Goal: Navigation & Orientation: Find specific page/section

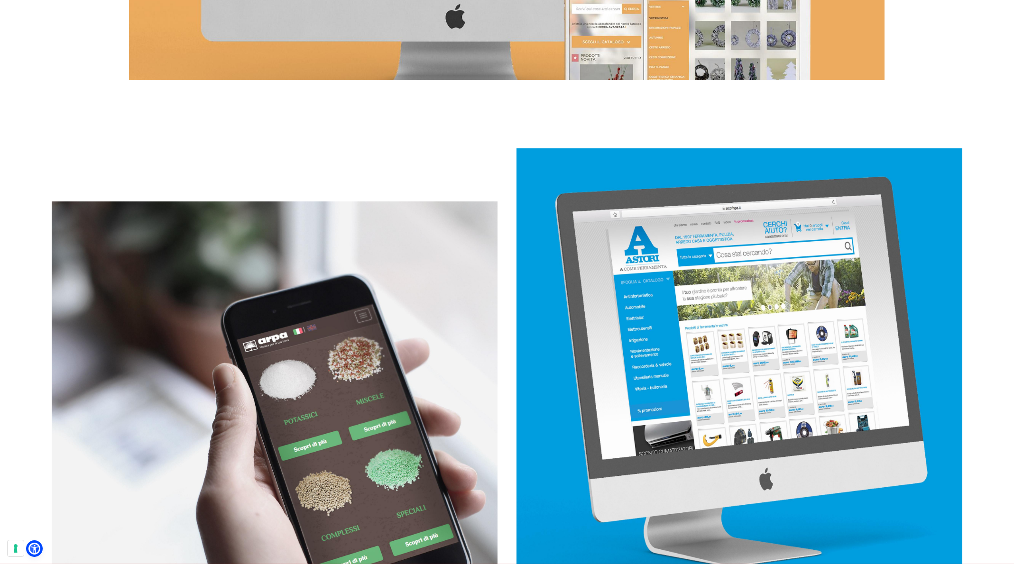
scroll to position [2061, 0]
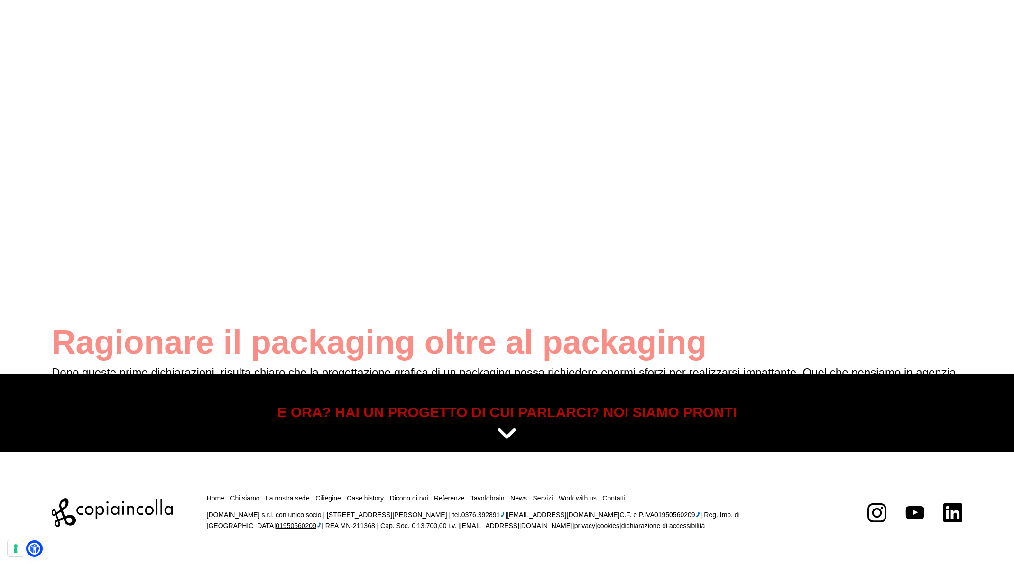
scroll to position [4813, 0]
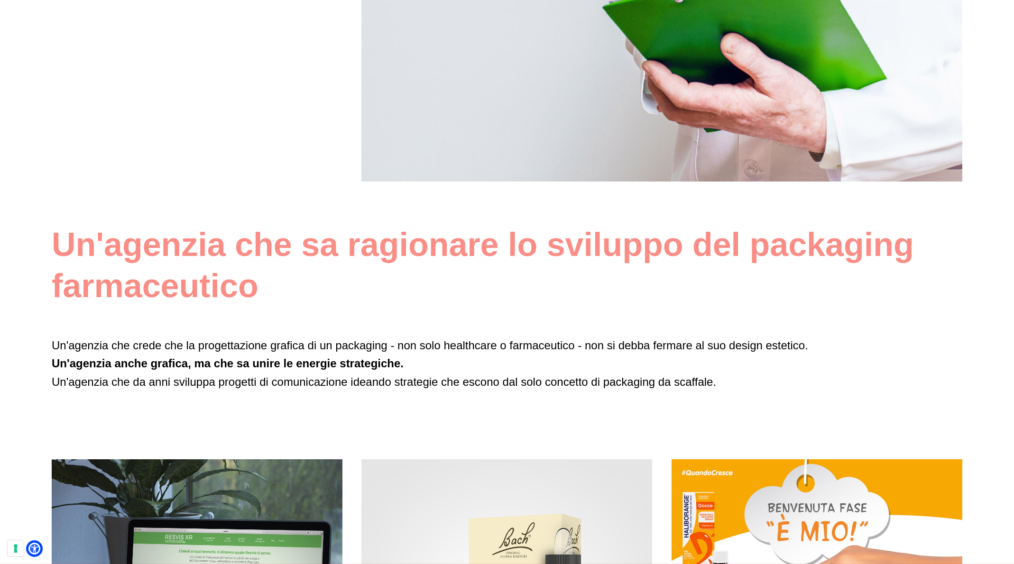
scroll to position [533, 0]
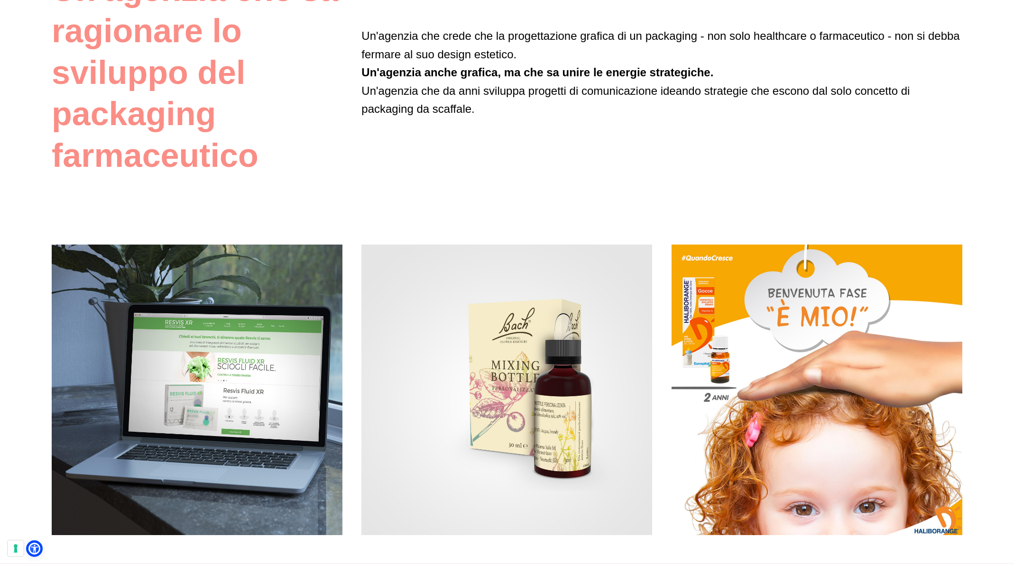
scroll to position [788, 0]
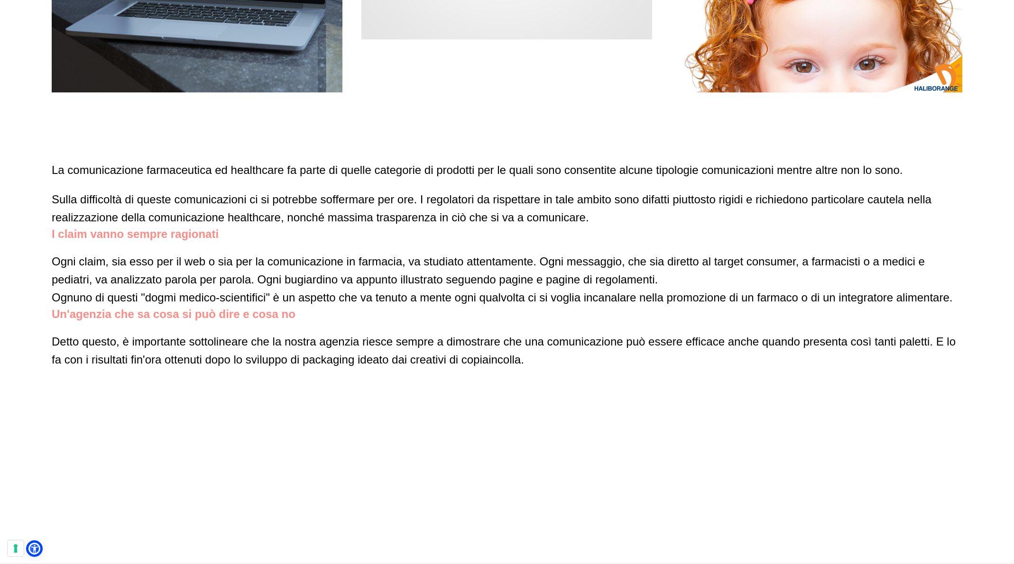
scroll to position [1284, 0]
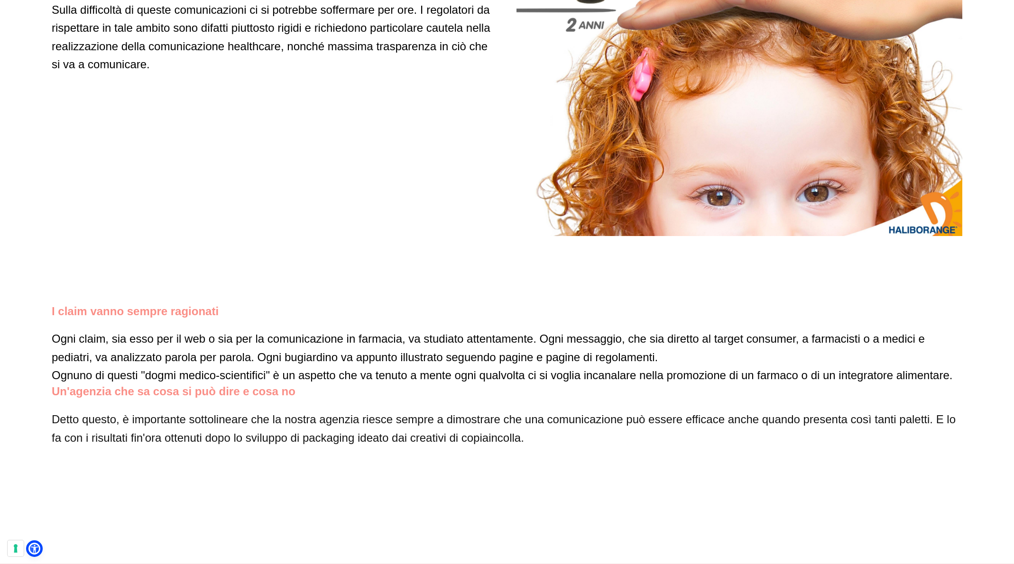
scroll to position [1811, 0]
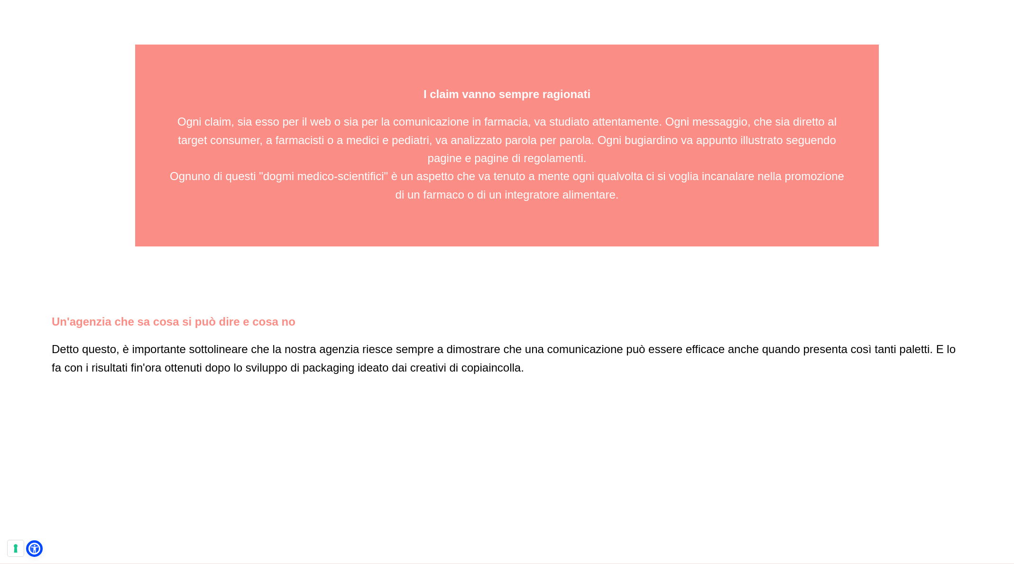
scroll to position [2069, 0]
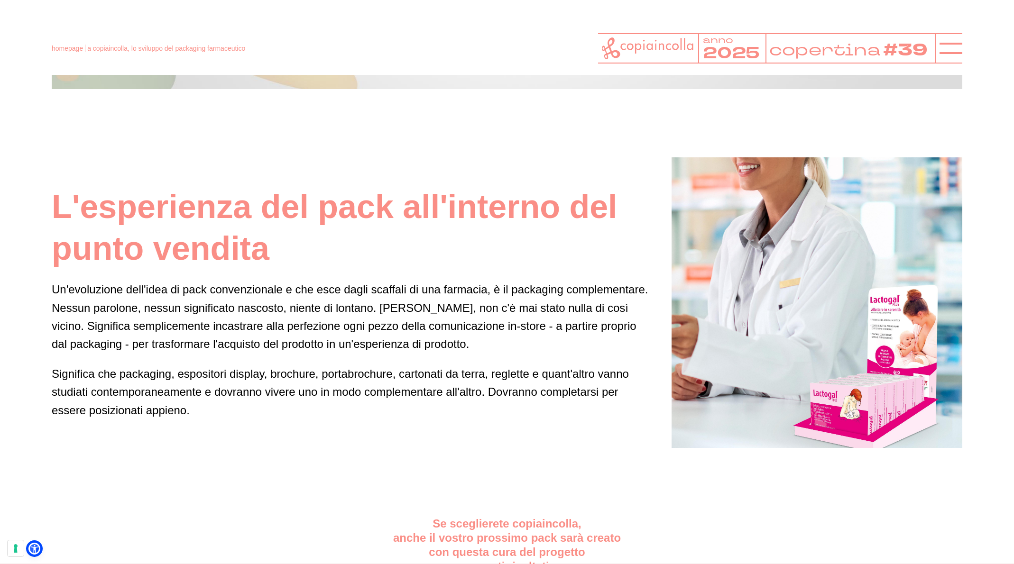
scroll to position [4437, 0]
